Goal: Task Accomplishment & Management: Manage account settings

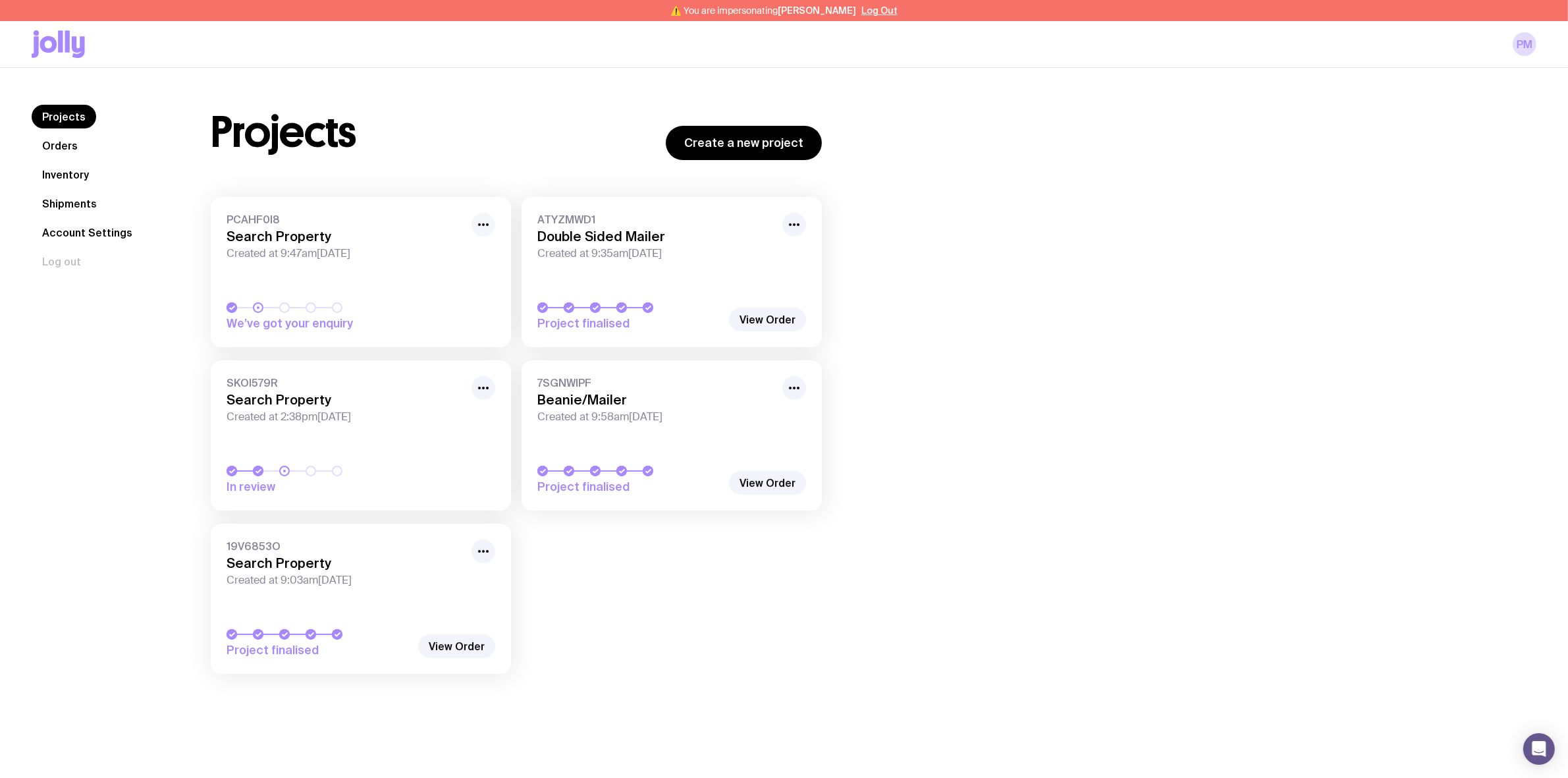
click at [484, 228] on icon "button" at bounding box center [484, 224] width 16 height 16
click at [475, 252] on button "Rename" at bounding box center [453, 254] width 63 height 13
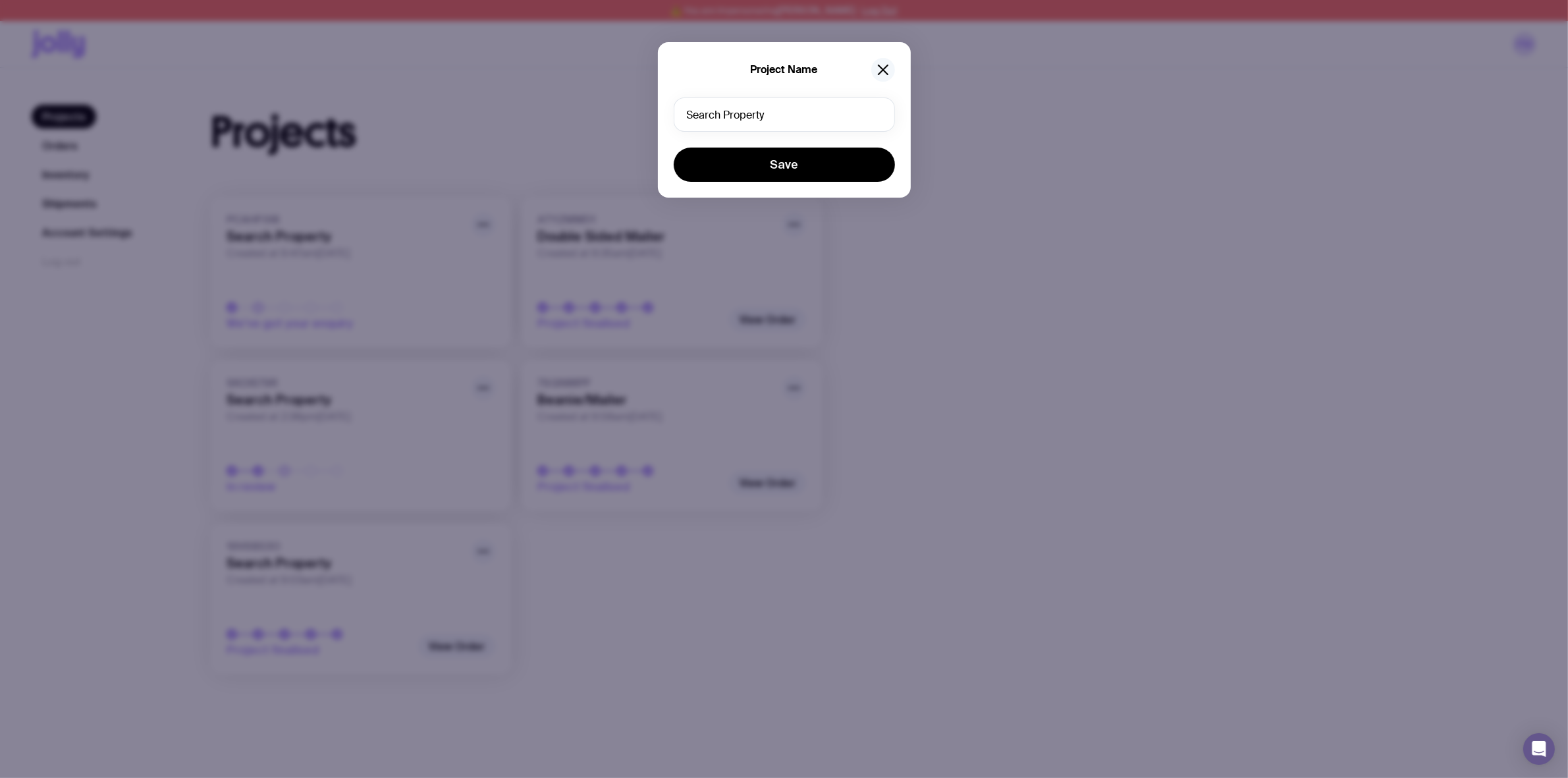
click at [883, 64] on icon "button" at bounding box center [883, 70] width 16 height 16
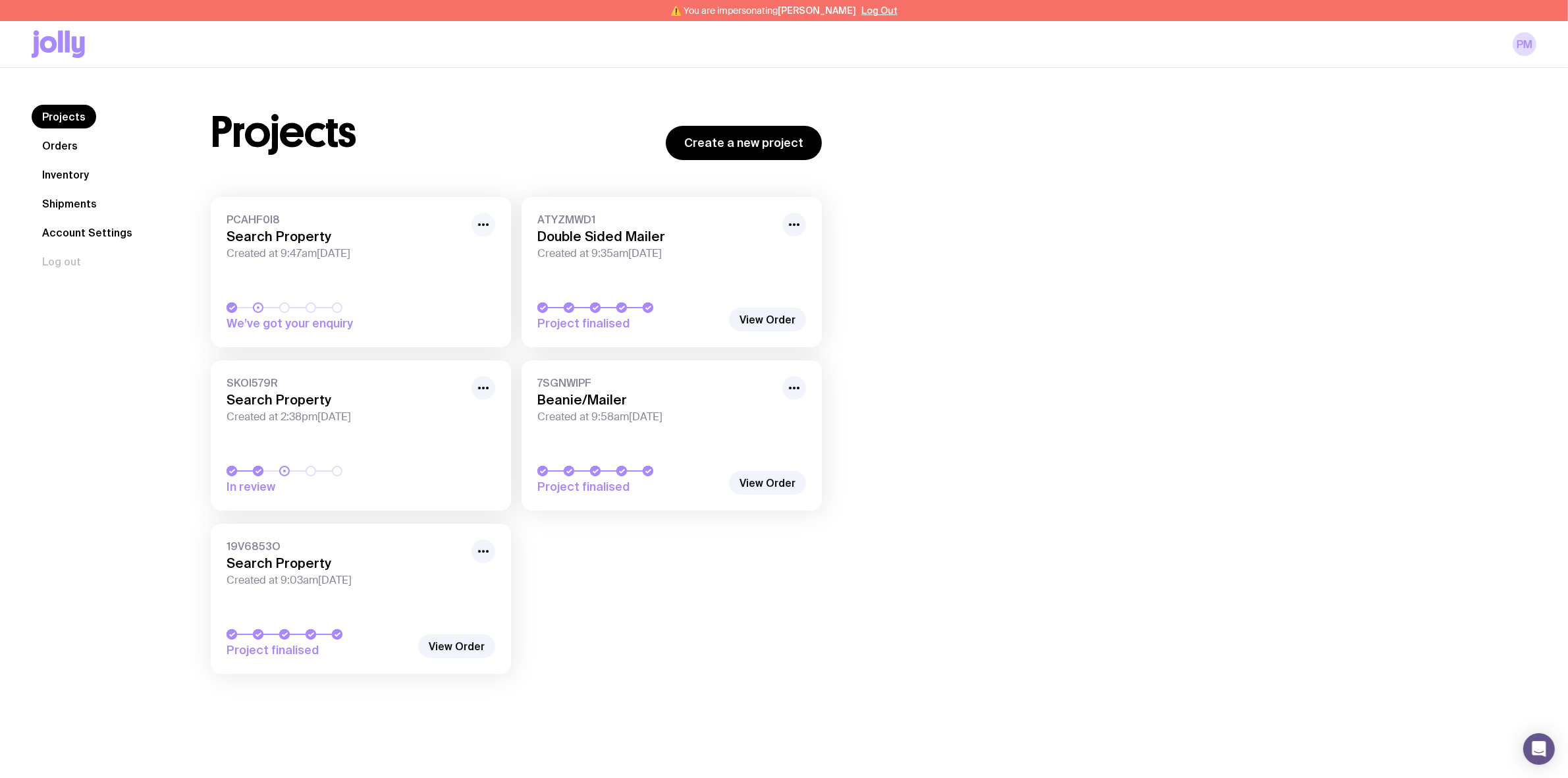
click at [482, 227] on icon "button" at bounding box center [484, 224] width 16 height 16
click at [468, 251] on button "Rename" at bounding box center [453, 254] width 63 height 13
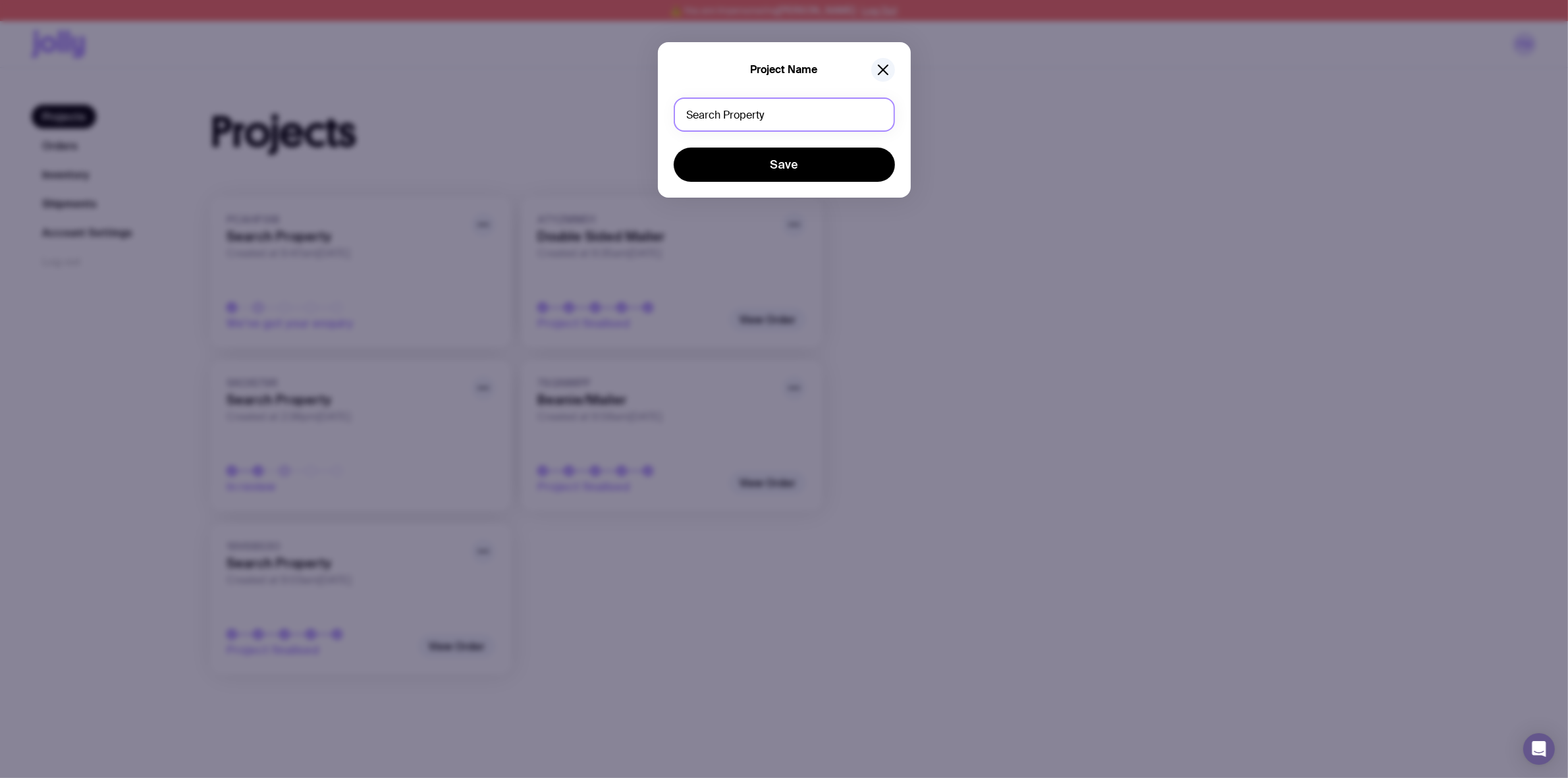
click at [760, 110] on input "Search Property" at bounding box center [784, 114] width 221 height 34
type input "Magnetic Flip Box"
click at [674, 148] on button "Save" at bounding box center [784, 165] width 221 height 34
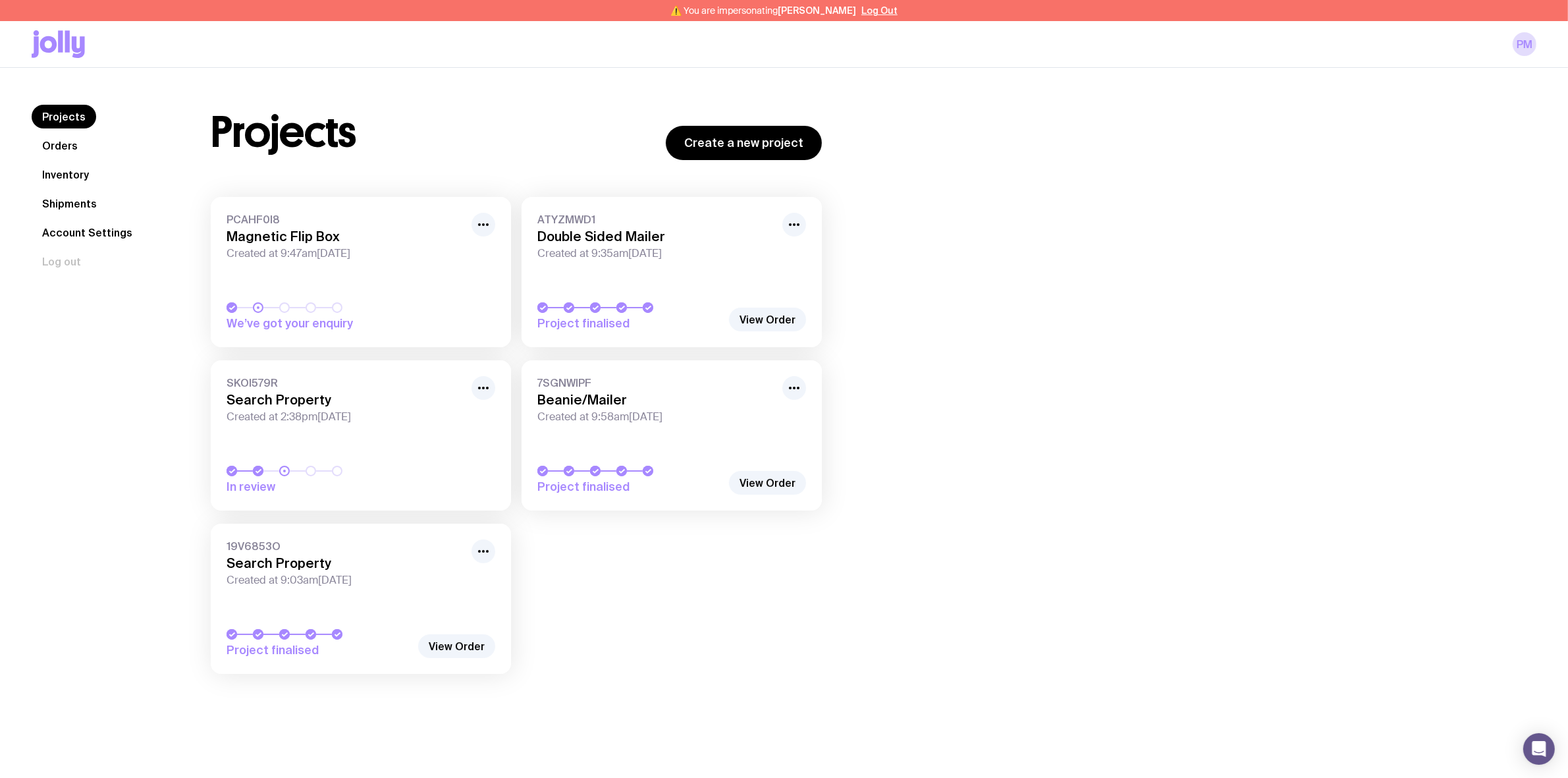
click at [373, 225] on span "PCAHF0I8" at bounding box center [345, 219] width 237 height 13
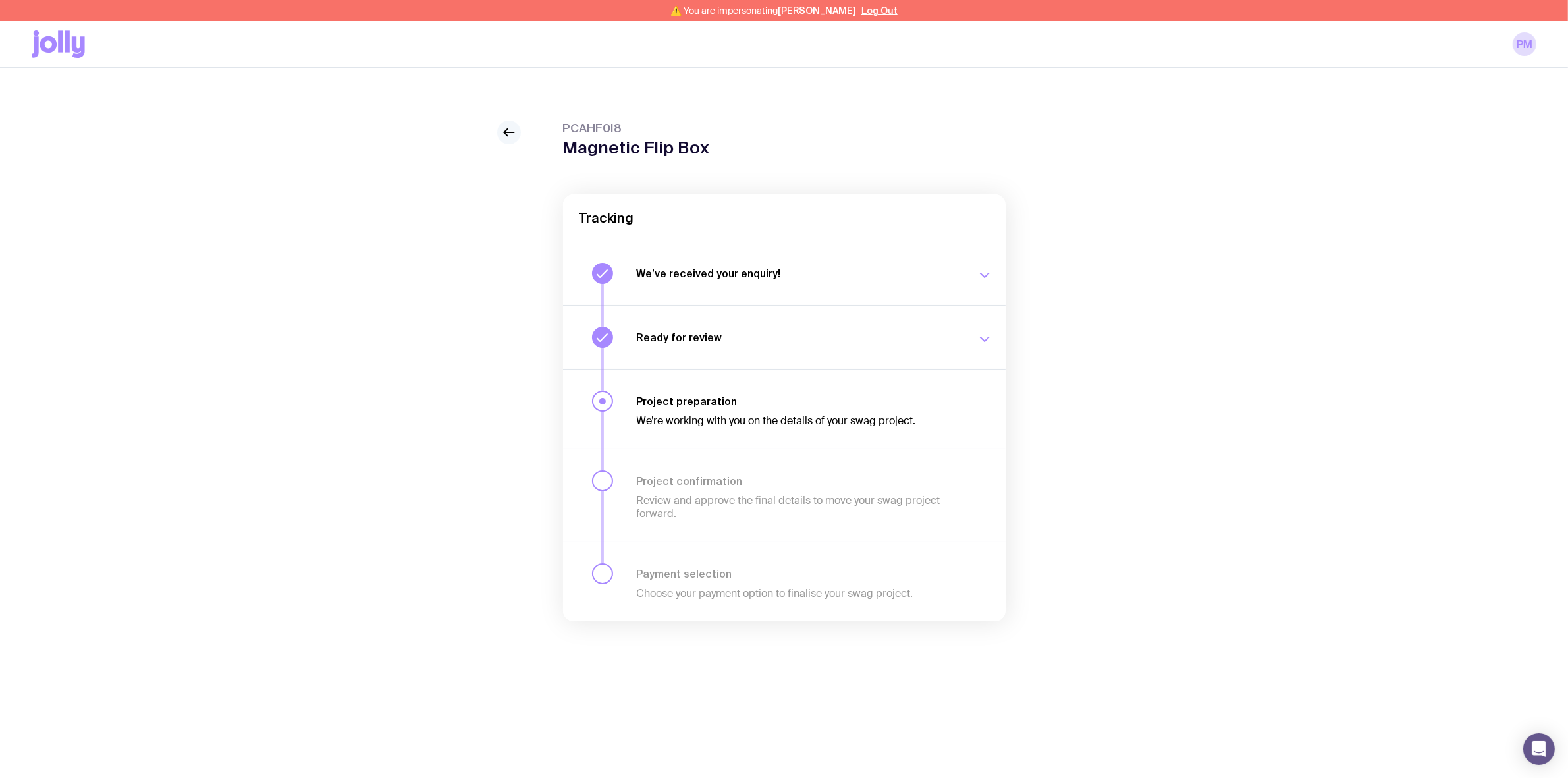
click at [508, 128] on icon at bounding box center [509, 133] width 16 height 16
